Goal: Manage account settings

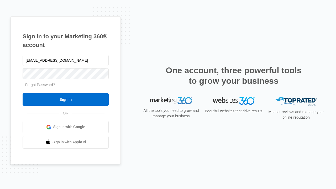
type input "[EMAIL_ADDRESS][DOMAIN_NAME]"
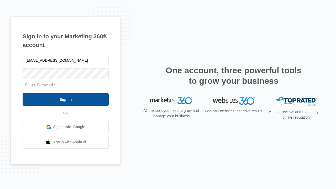
click at [66, 99] on input "Sign In" at bounding box center [66, 99] width 86 height 13
